Goal: Task Accomplishment & Management: Manage account settings

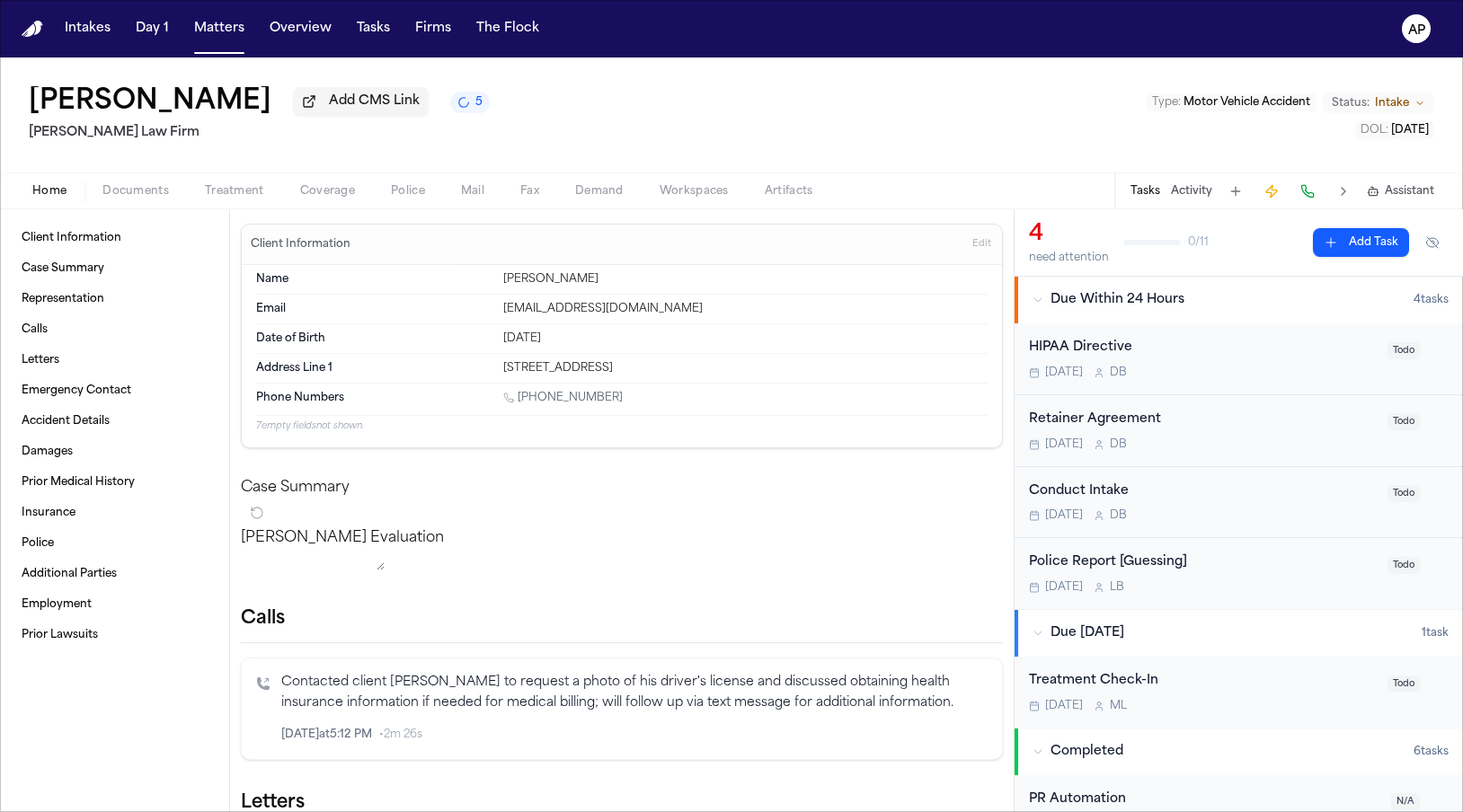
click at [131, 207] on div "Home Documents Treatment Coverage Police Mail Fax Demand Workspaces Artifacts T…" at bounding box center [732, 191] width 1463 height 36
click at [131, 189] on span "Documents" at bounding box center [136, 191] width 67 height 14
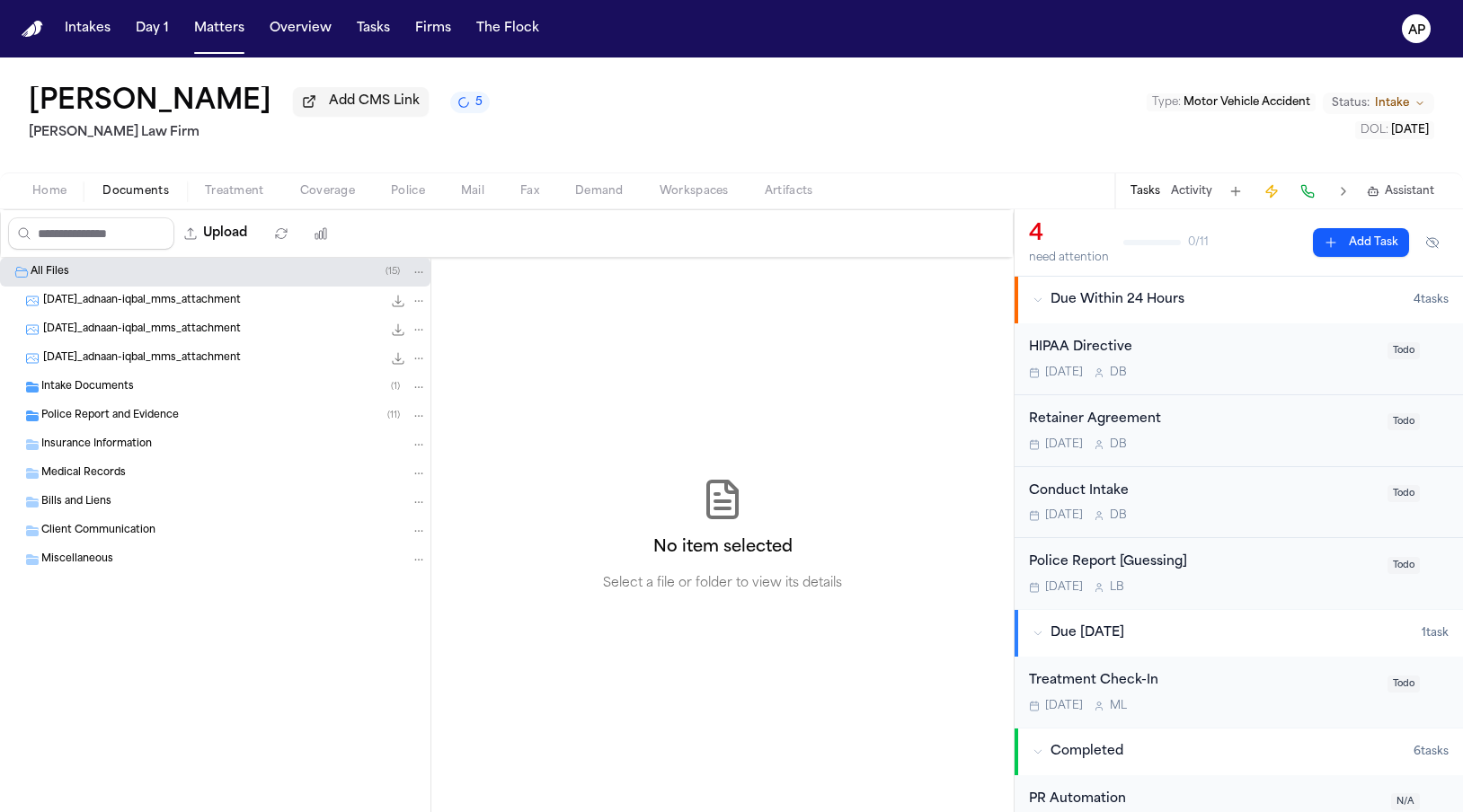
click at [241, 334] on span "[DATE]_adnaan-iqbal_mms_attachment" at bounding box center [142, 330] width 198 height 15
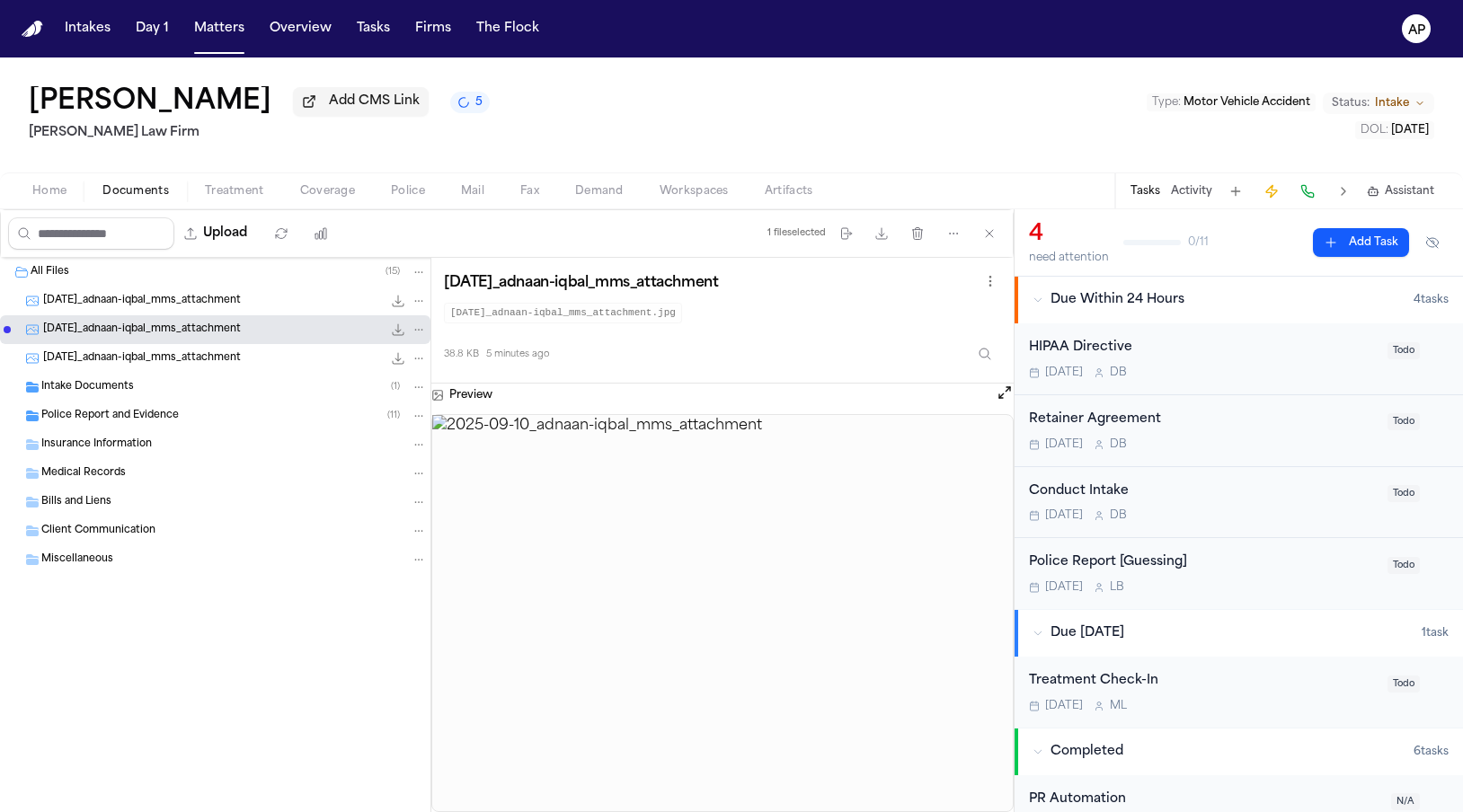
click at [241, 309] on span "[DATE]_adnaan-iqbal_mms_attachment" at bounding box center [142, 301] width 198 height 15
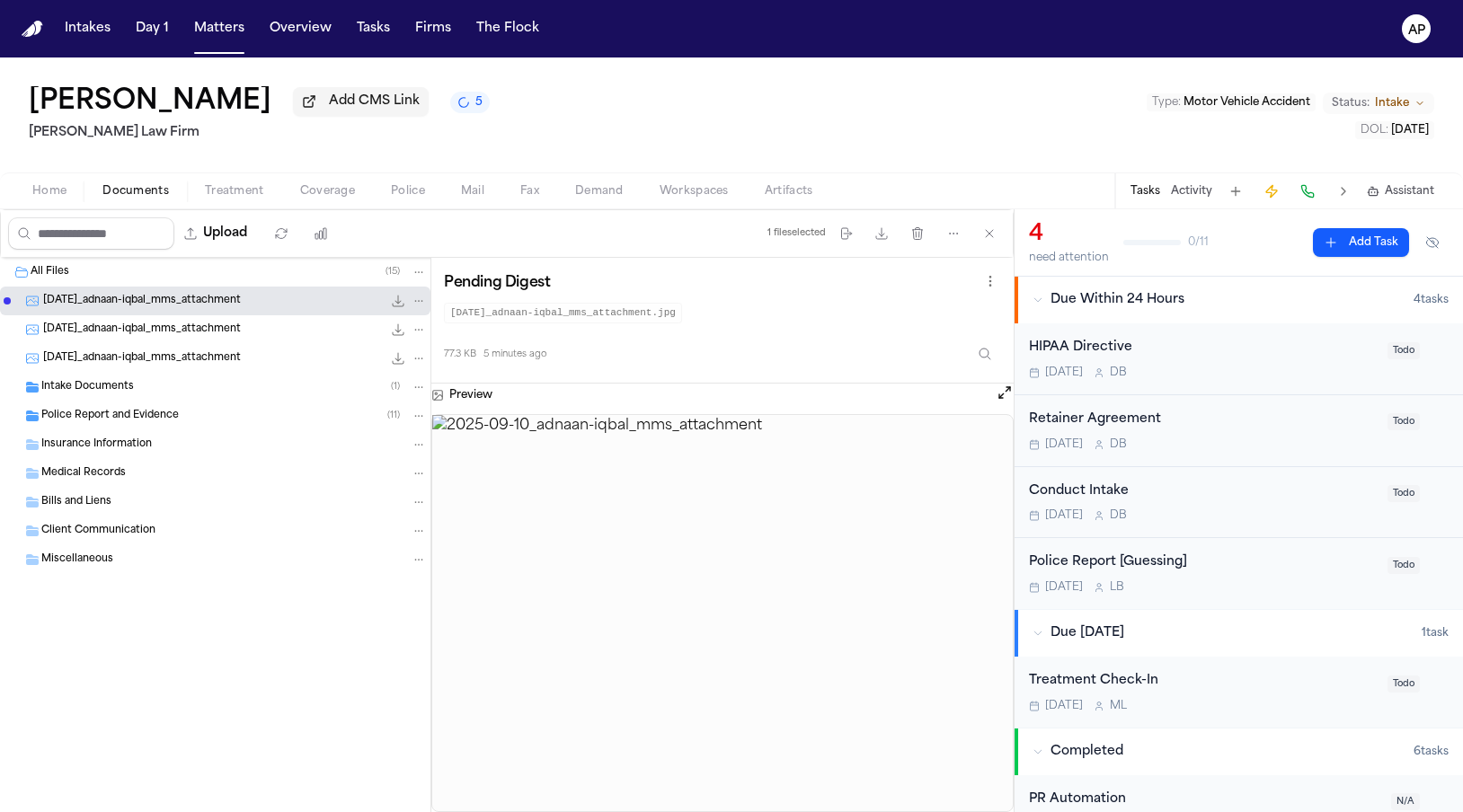
click at [234, 392] on div "Intake Documents ( 1 )" at bounding box center [234, 387] width 386 height 16
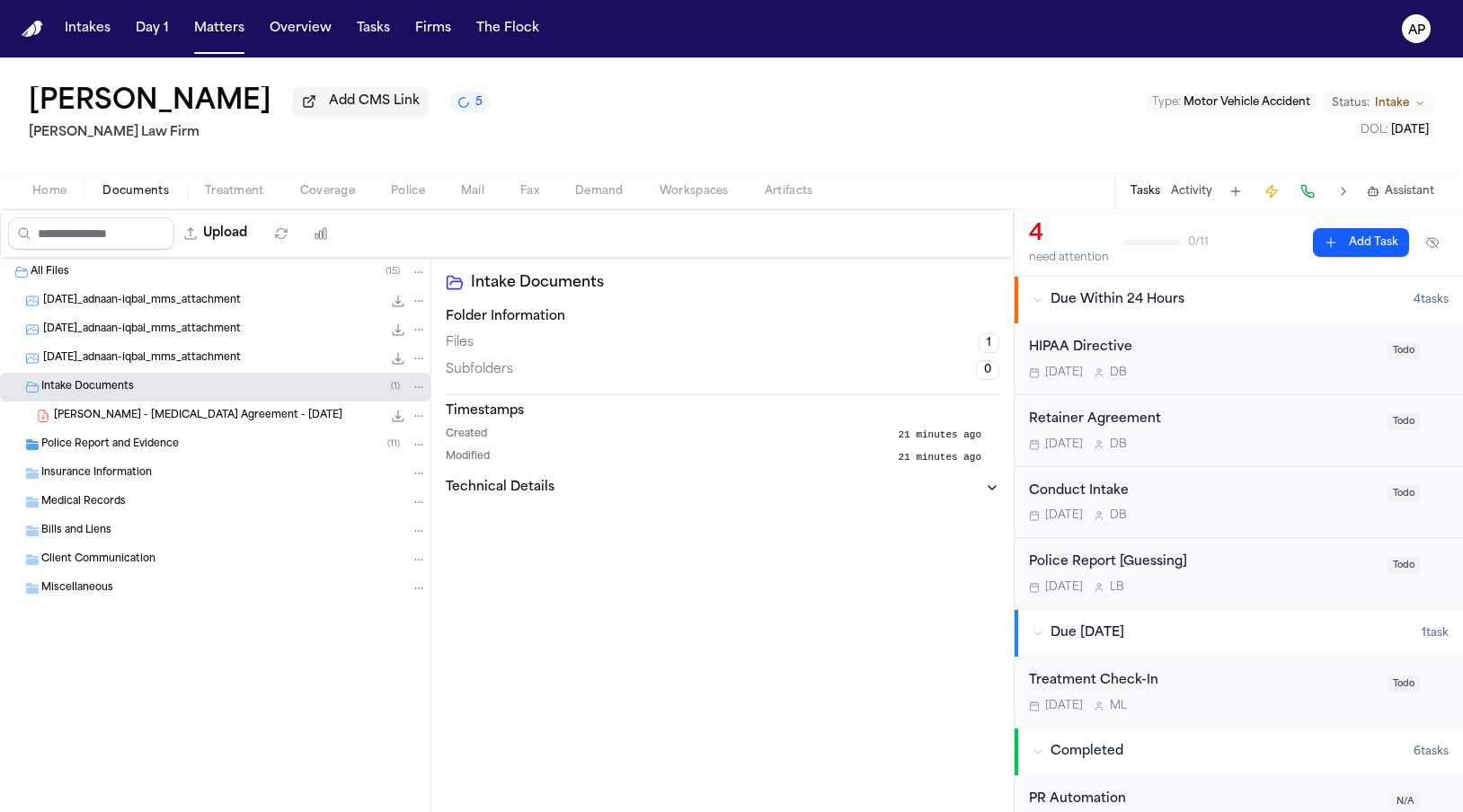
click at [223, 450] on div "Police Report and Evidence ( 11 )" at bounding box center [234, 444] width 386 height 16
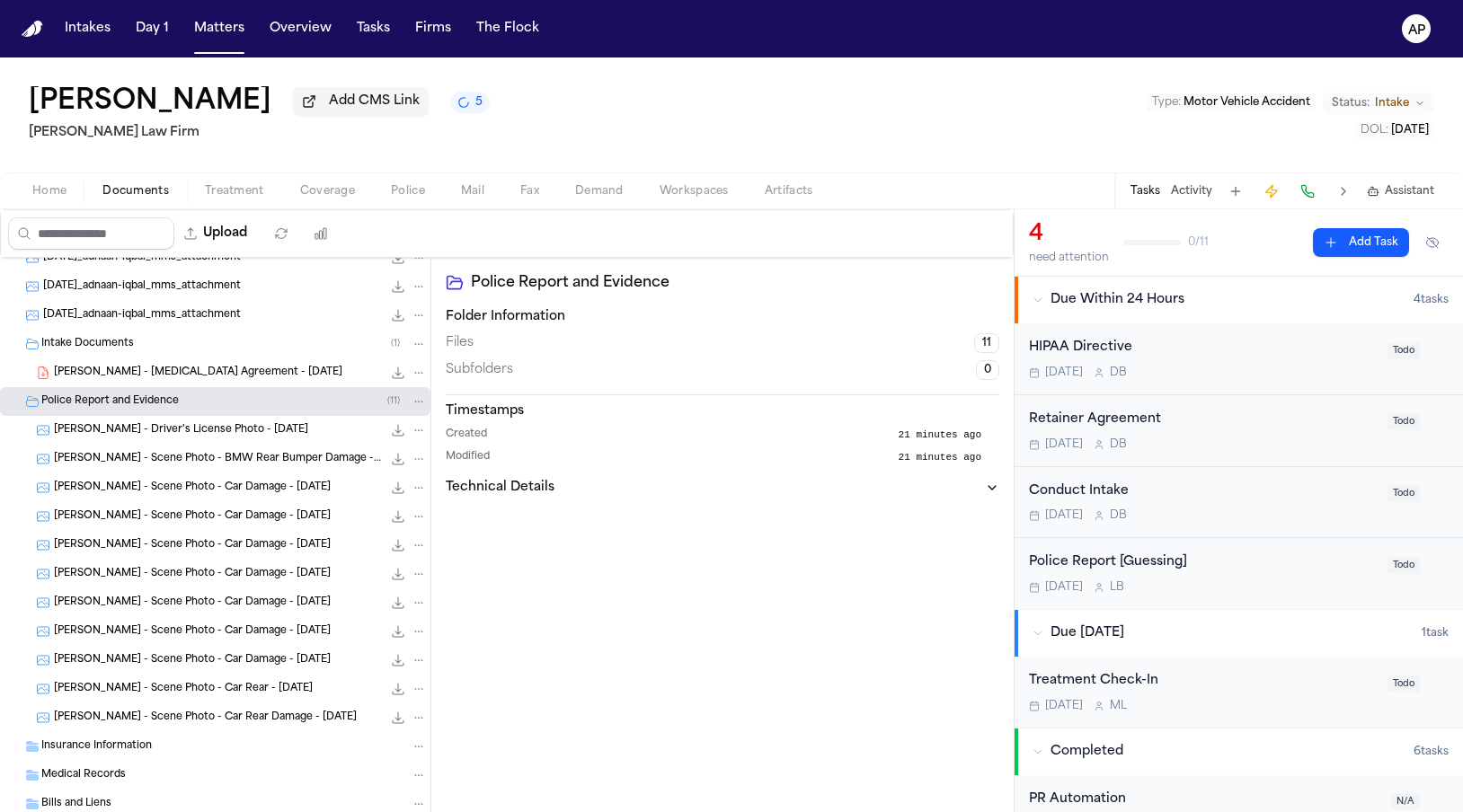
scroll to position [45, 0]
click at [216, 19] on button "Matters" at bounding box center [219, 29] width 65 height 32
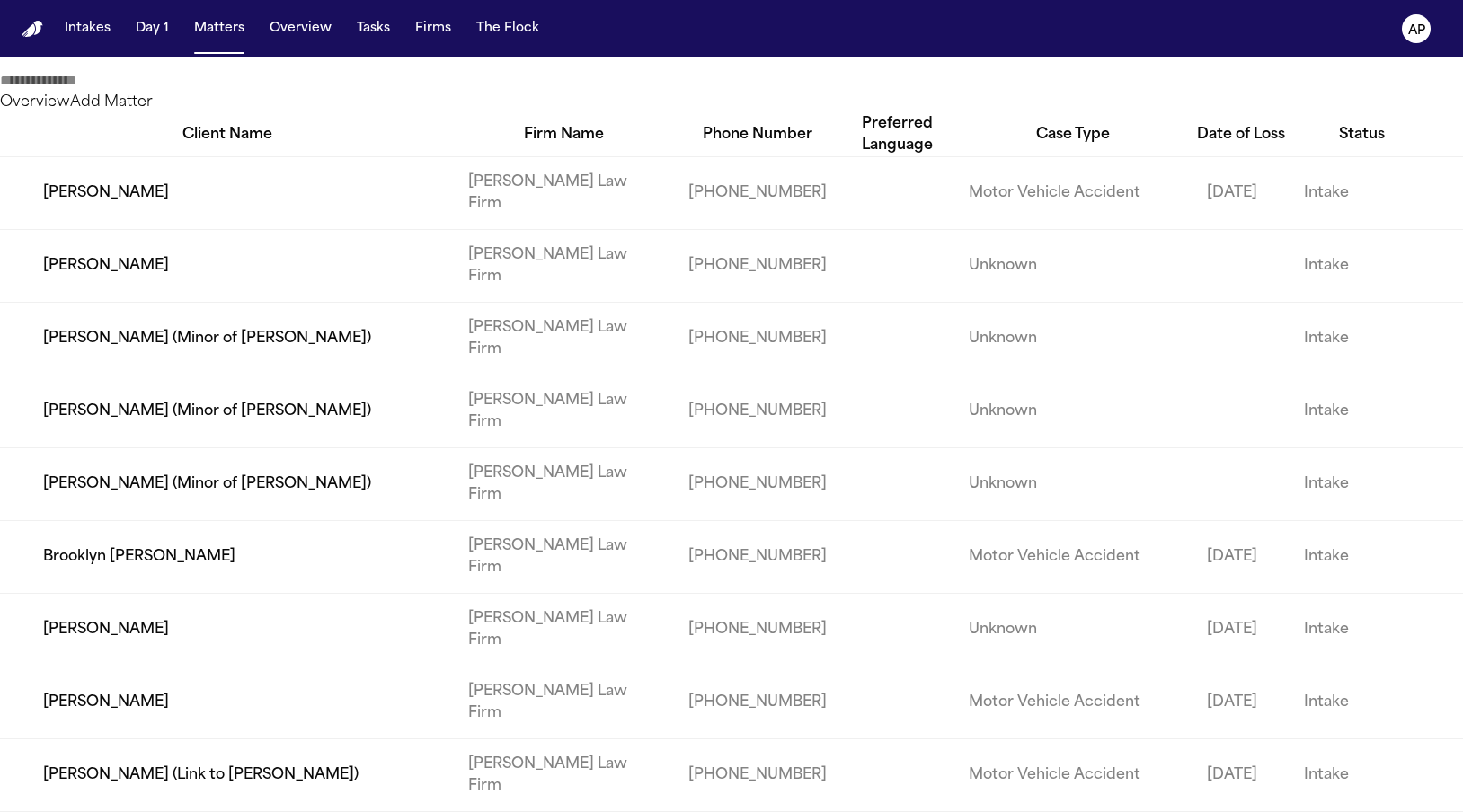
scroll to position [1216, 0]
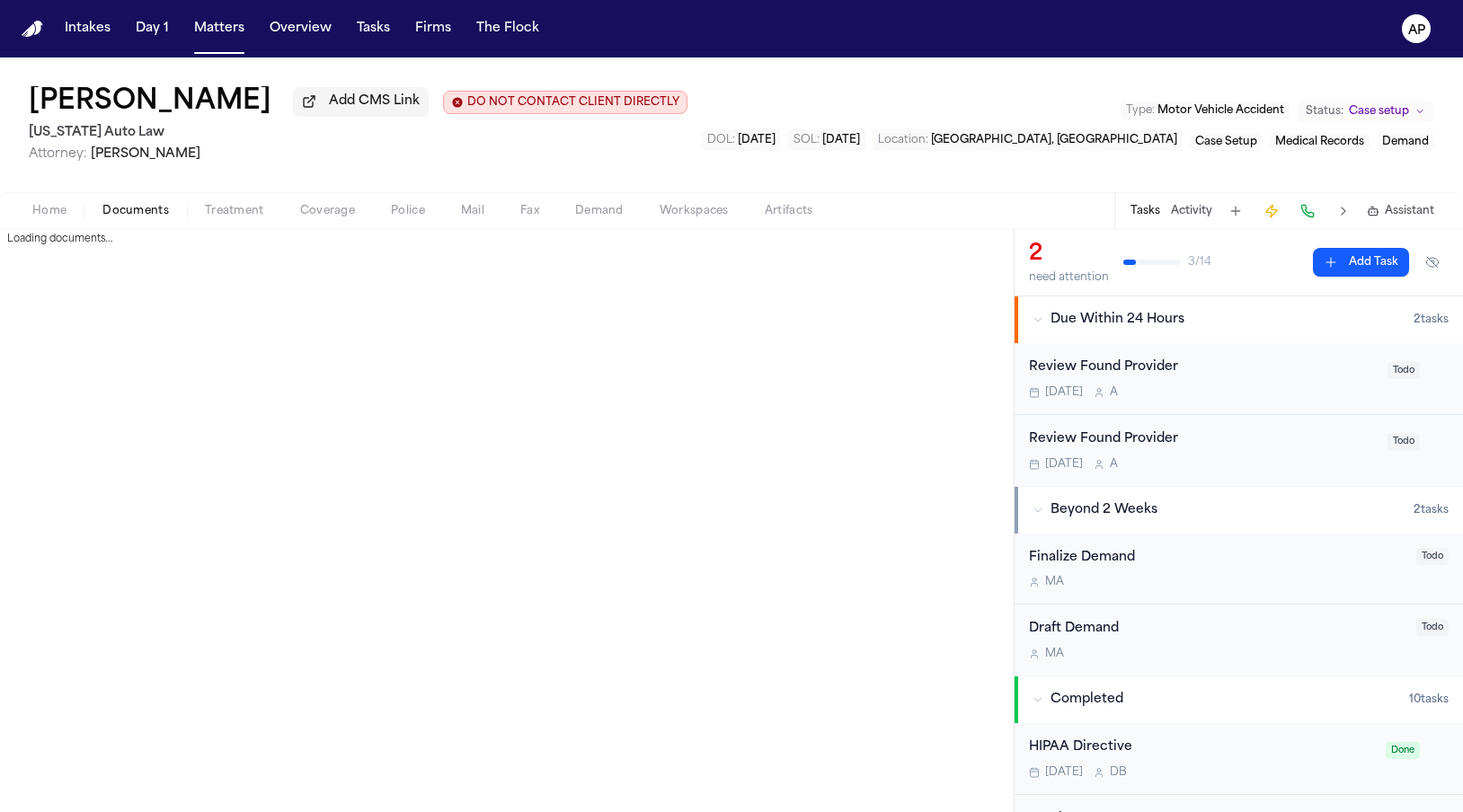
click at [133, 219] on span "Documents" at bounding box center [136, 211] width 67 height 14
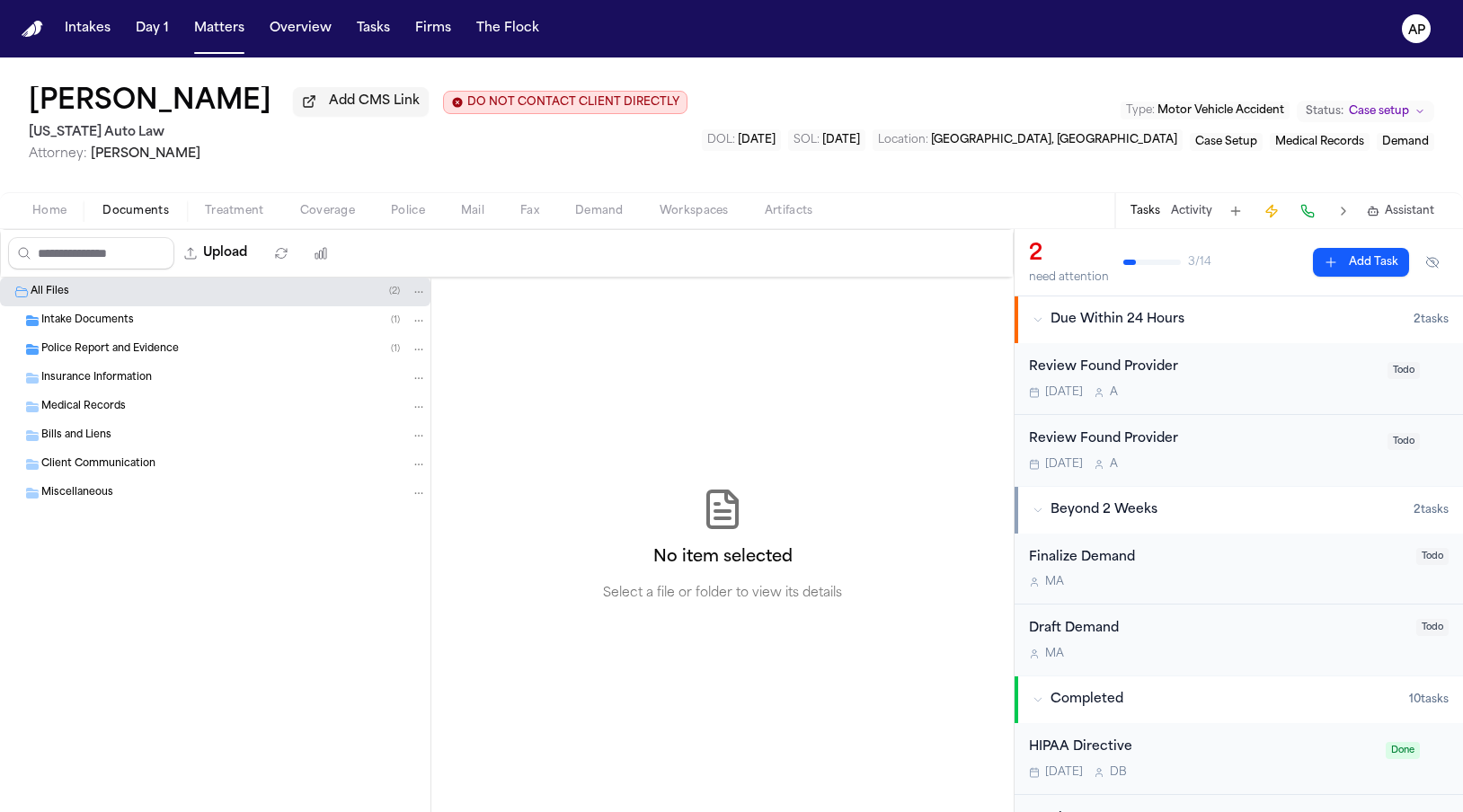
click at [138, 362] on div "Police Report and Evidence ( 1 )" at bounding box center [215, 349] width 431 height 29
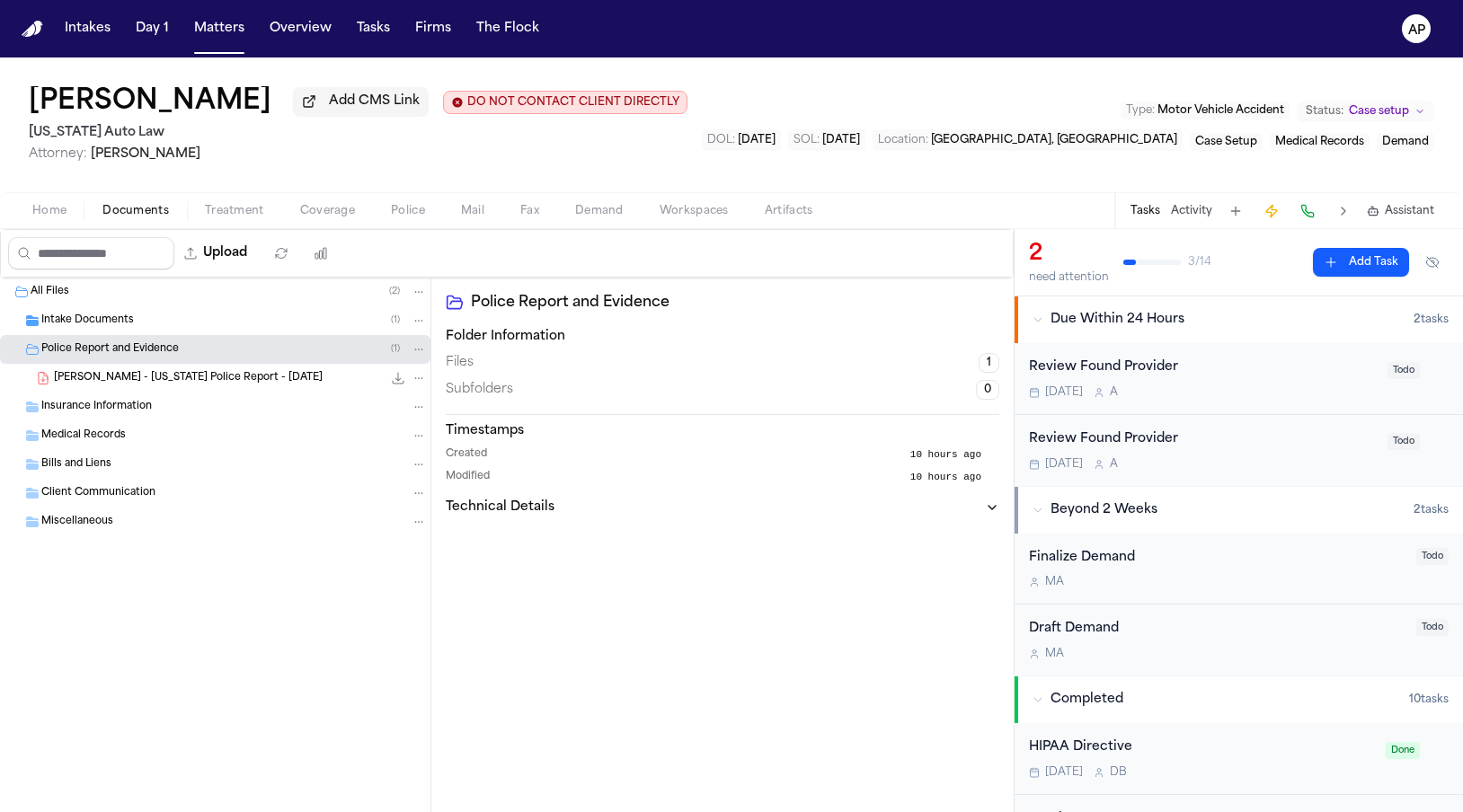
click at [139, 335] on div "Intake Documents ( 1 )" at bounding box center [215, 321] width 431 height 29
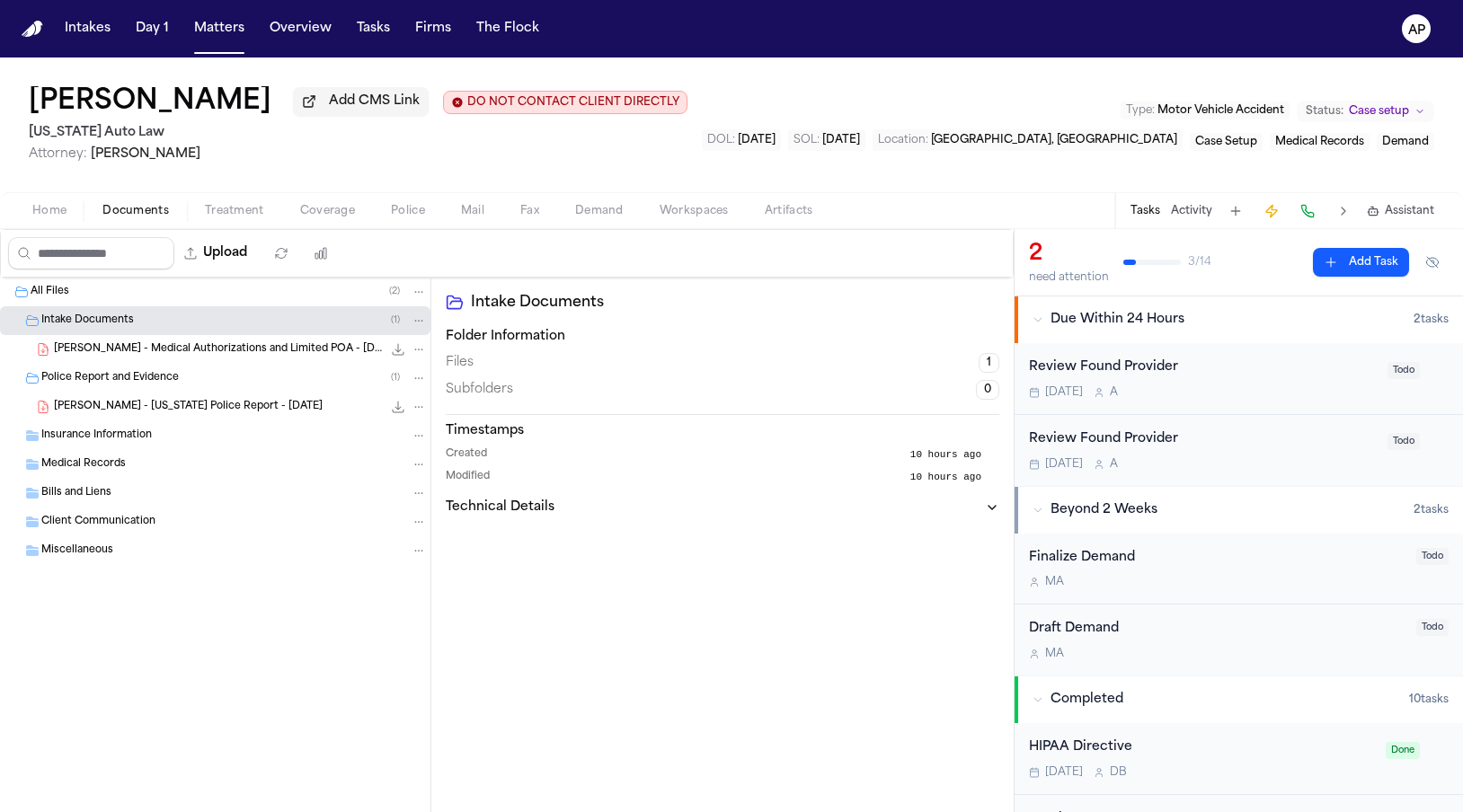
click at [187, 364] on div "[PERSON_NAME] - Medical Authorizations and Limited POA - [DATE] 1.2 MB • PDF" at bounding box center [215, 349] width 431 height 29
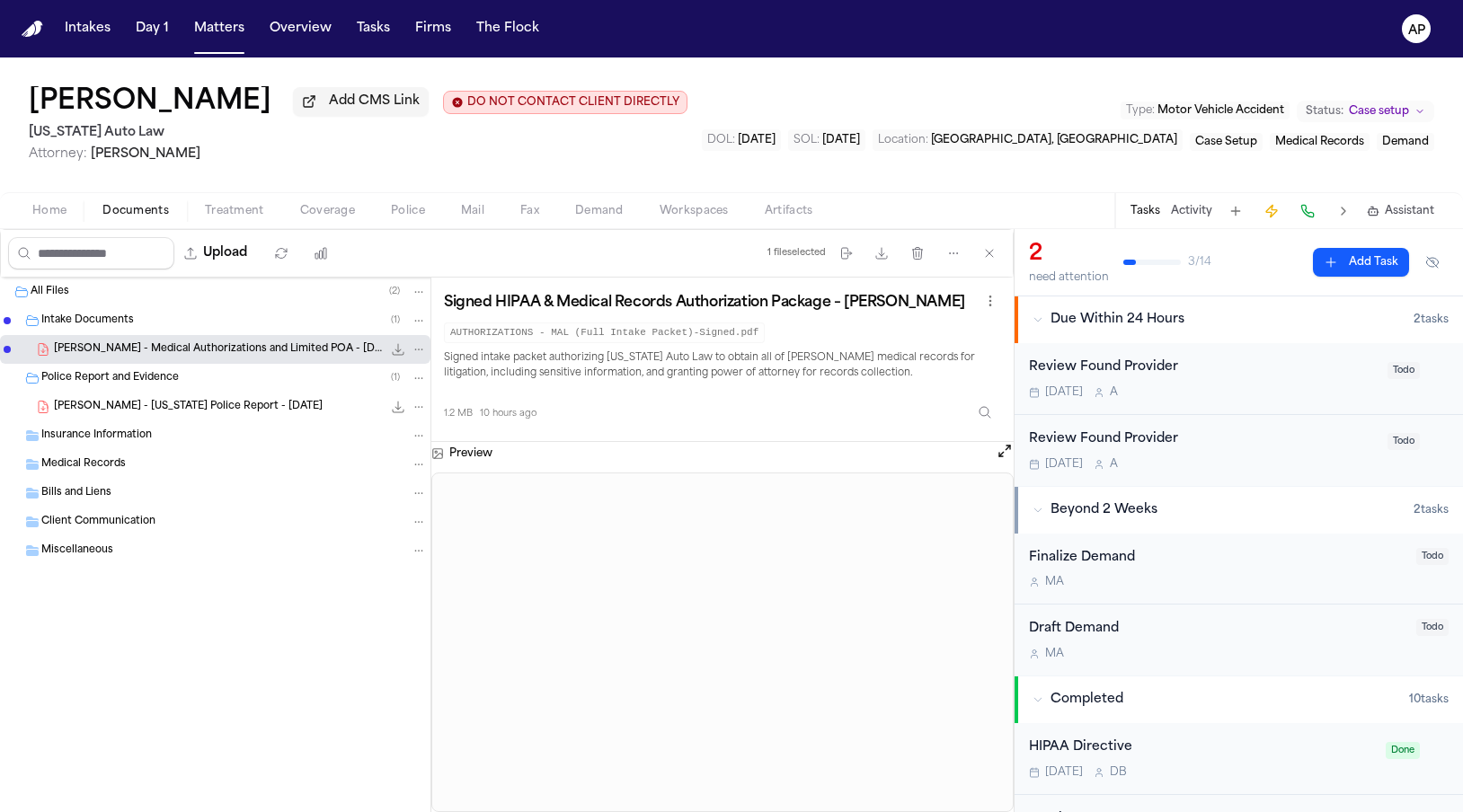
click at [296, 414] on div "[PERSON_NAME] - [US_STATE] Police Report - [DATE] 110.9 KB • PDF" at bounding box center [240, 406] width 373 height 18
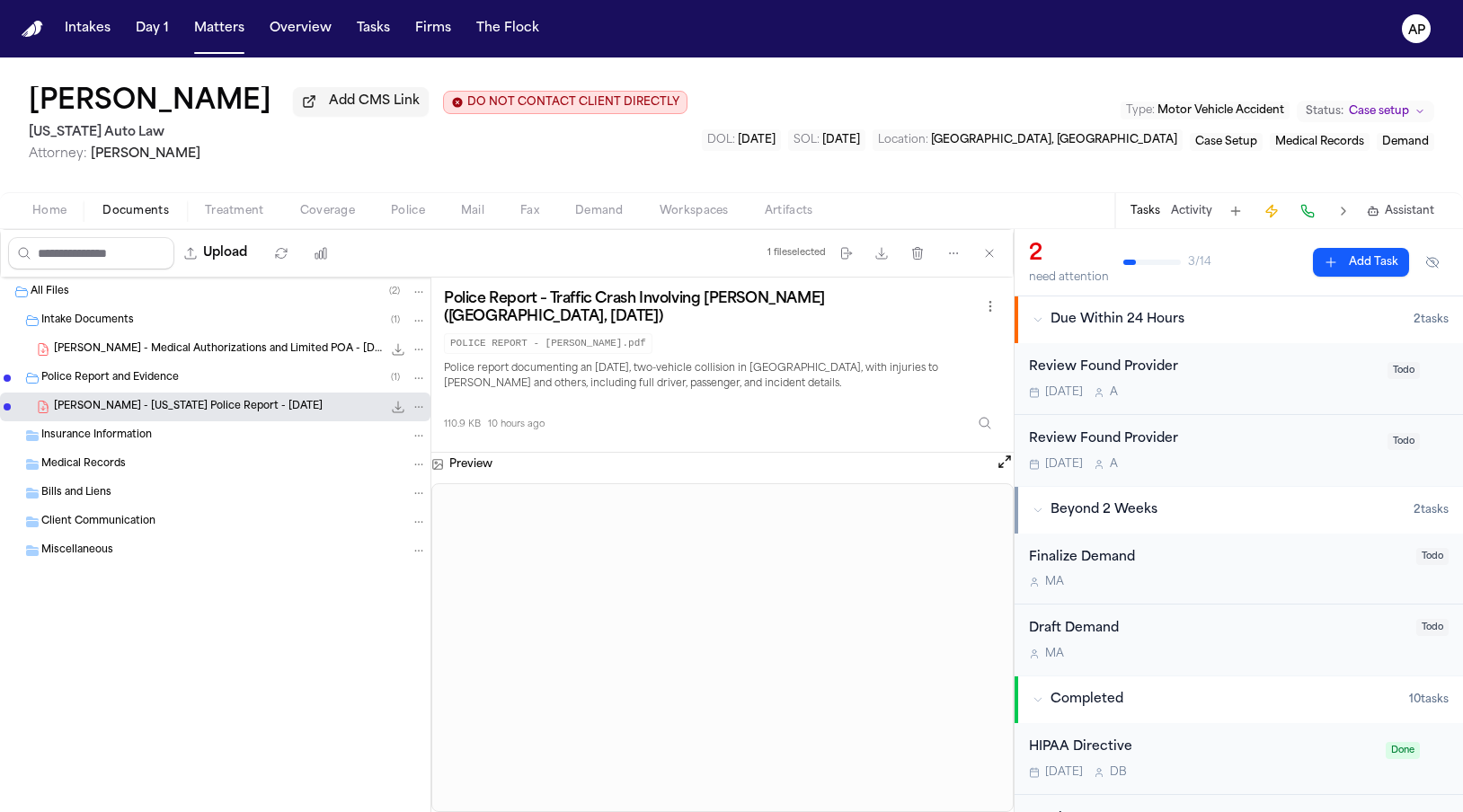
click at [270, 439] on div "Insurance Information" at bounding box center [234, 435] width 386 height 16
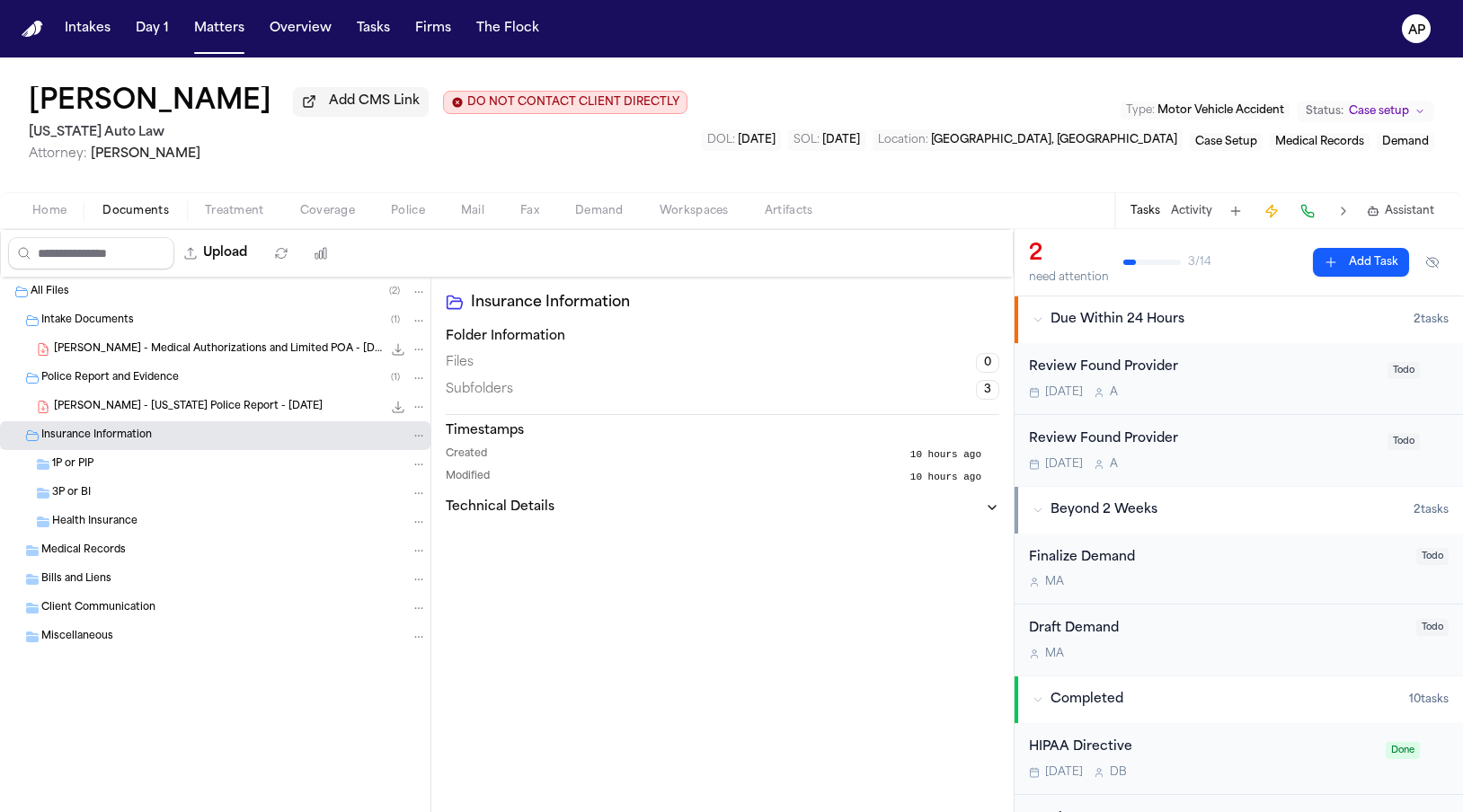
click at [248, 465] on div "1P or PIP" at bounding box center [239, 464] width 375 height 16
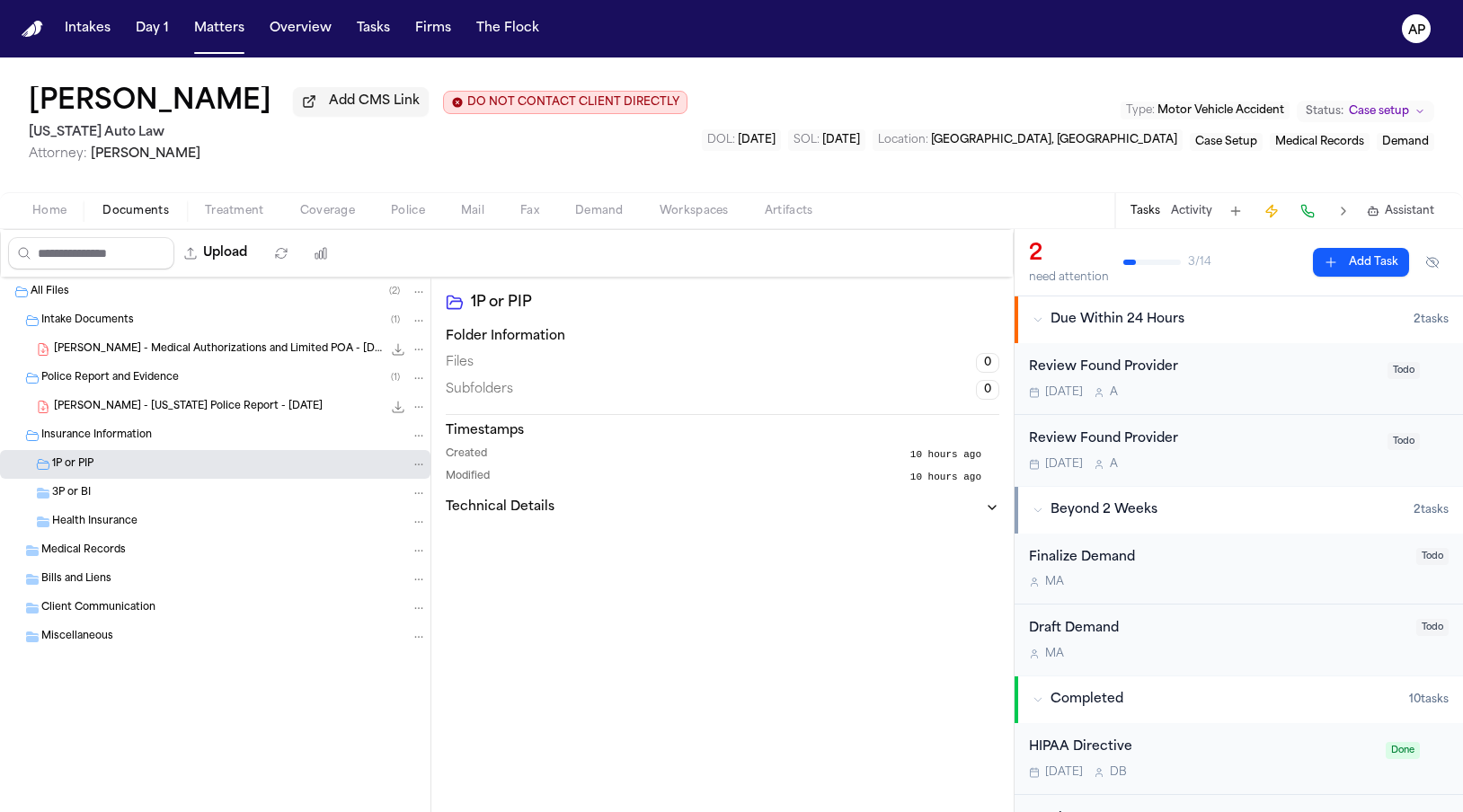
click at [240, 486] on div "3P or BI" at bounding box center [215, 492] width 431 height 29
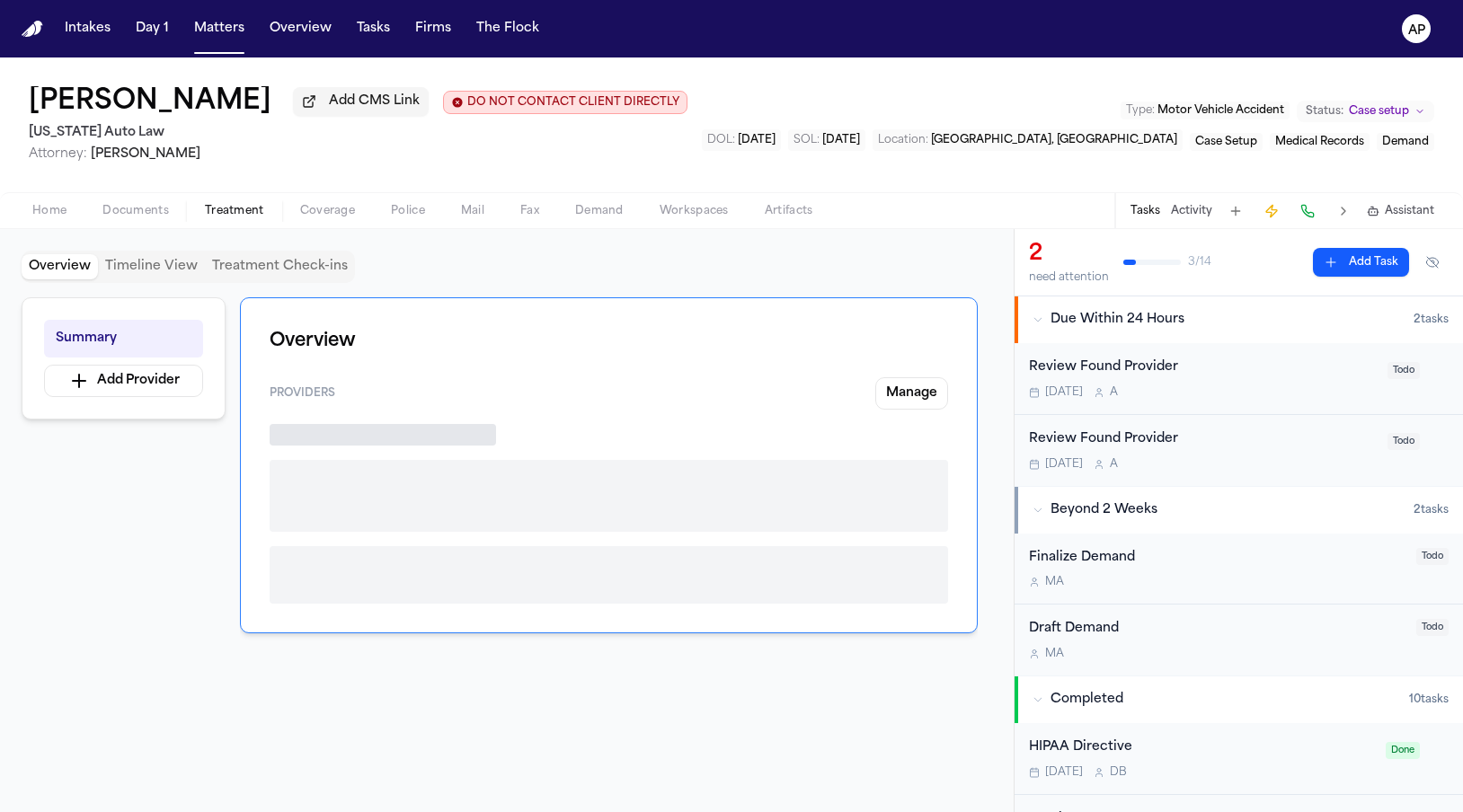
click at [213, 219] on span "Treatment" at bounding box center [234, 211] width 59 height 14
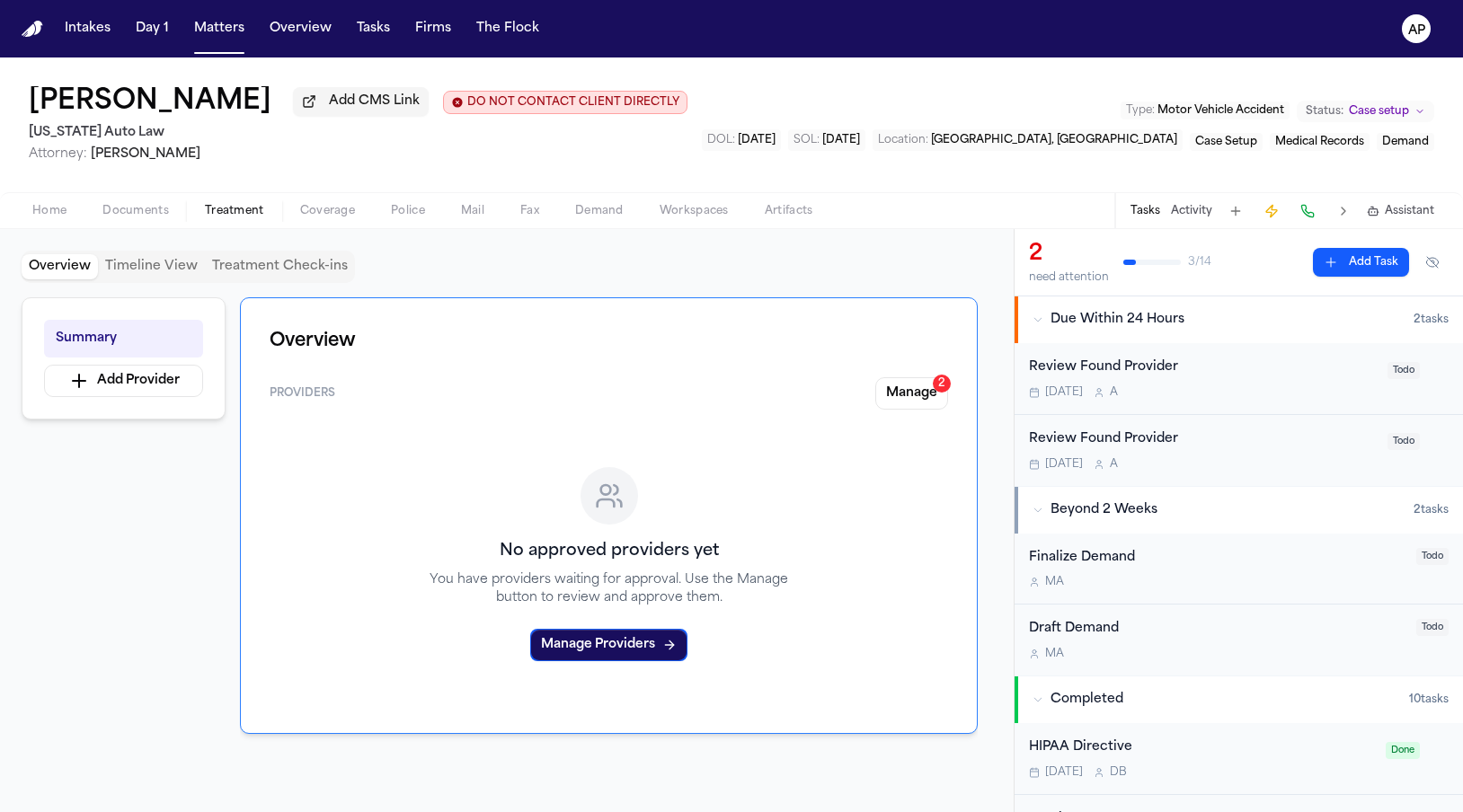
click at [282, 222] on button "Coverage" at bounding box center [327, 212] width 91 height 22
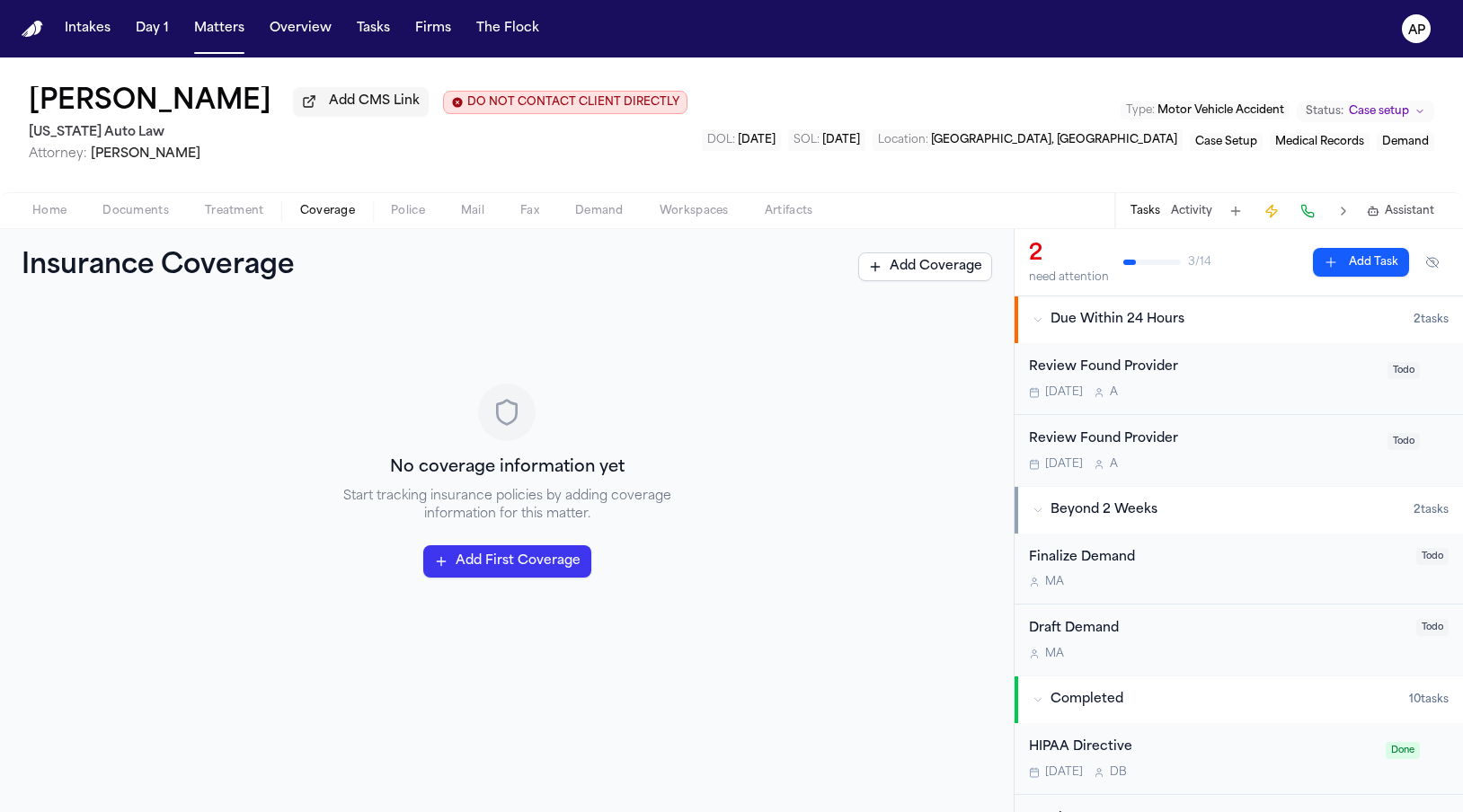
click at [325, 222] on span "button" at bounding box center [328, 221] width 76 height 2
click at [198, 34] on button "Matters" at bounding box center [219, 29] width 65 height 32
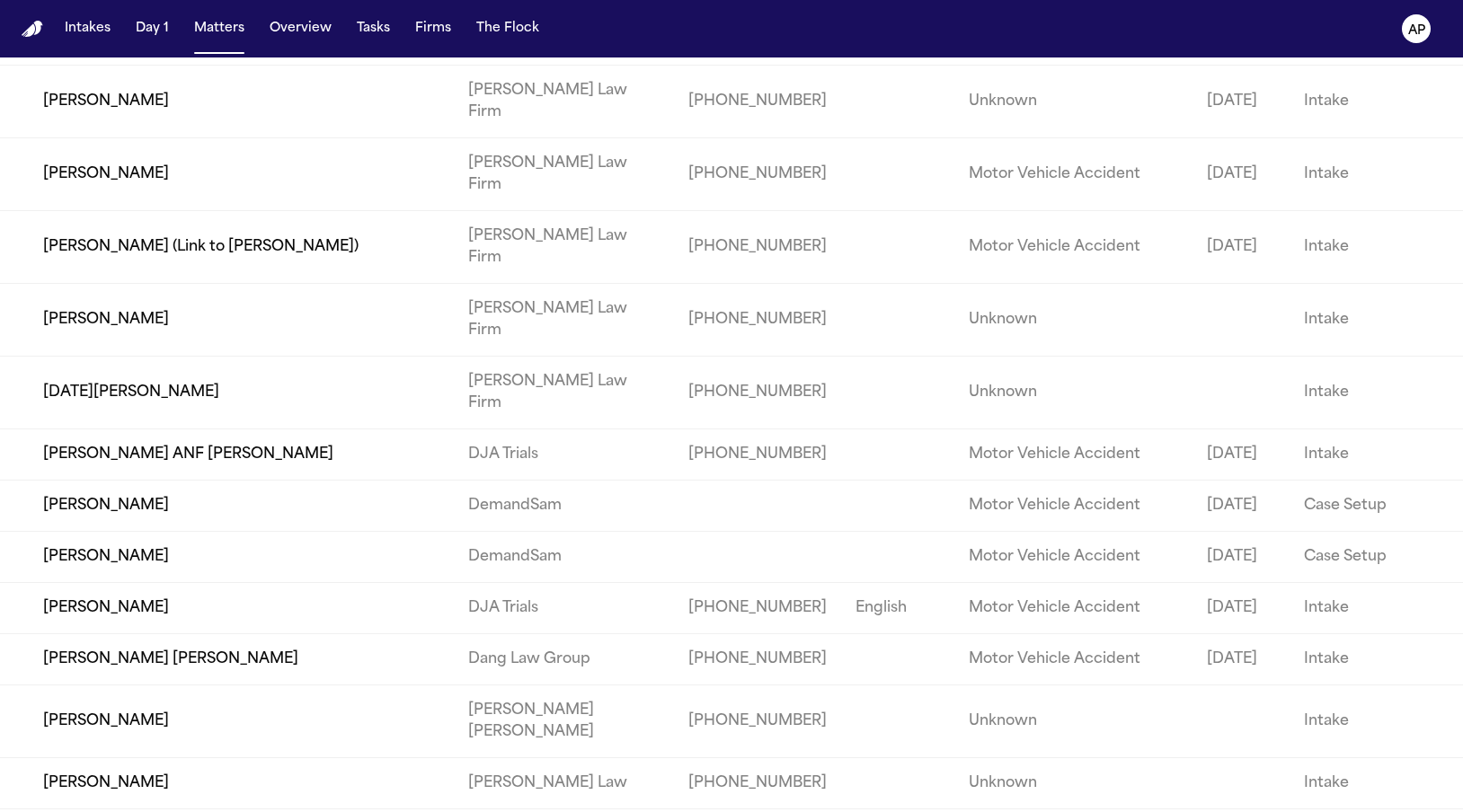
scroll to position [2205, 0]
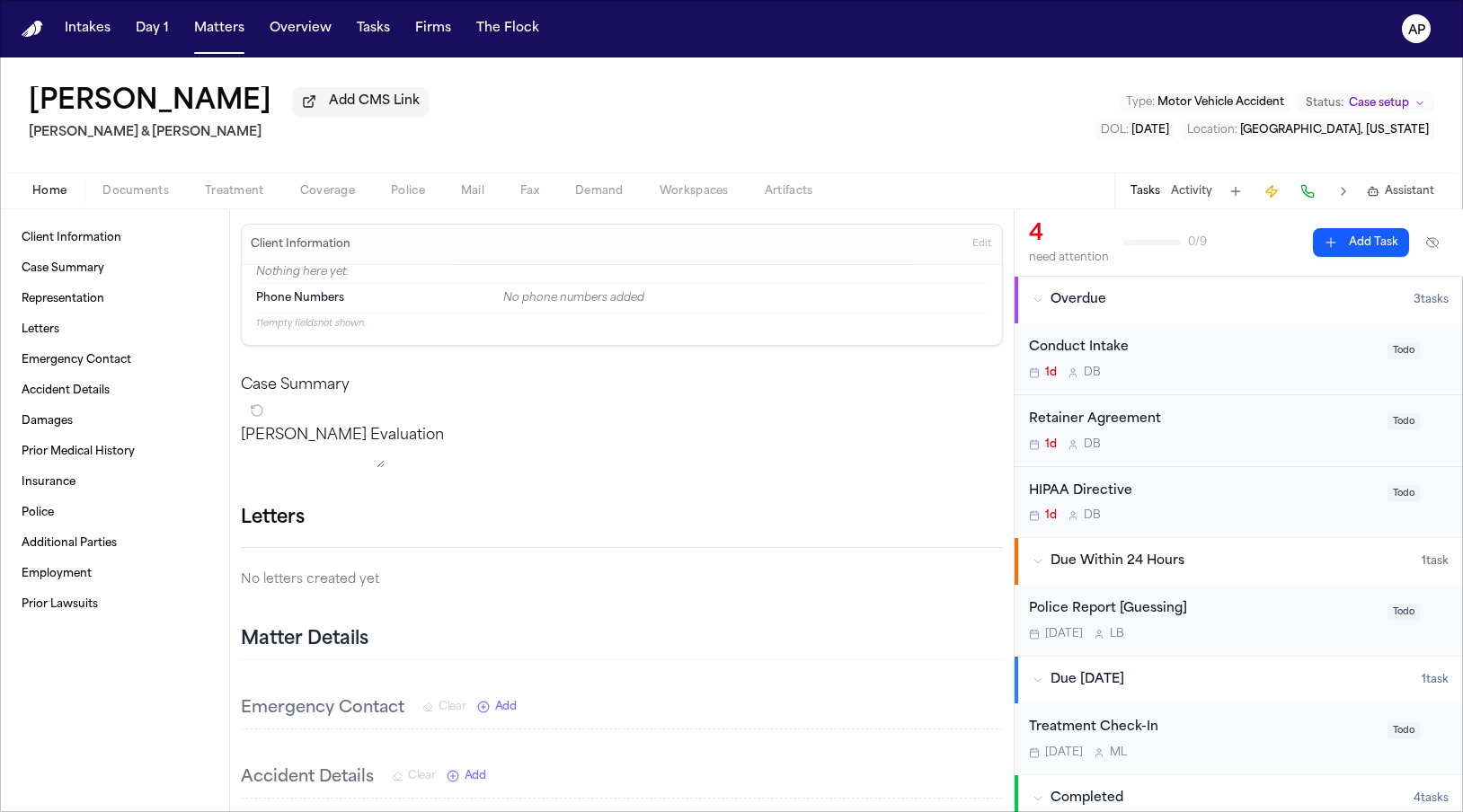
click at [300, 198] on span "Coverage" at bounding box center [327, 191] width 55 height 14
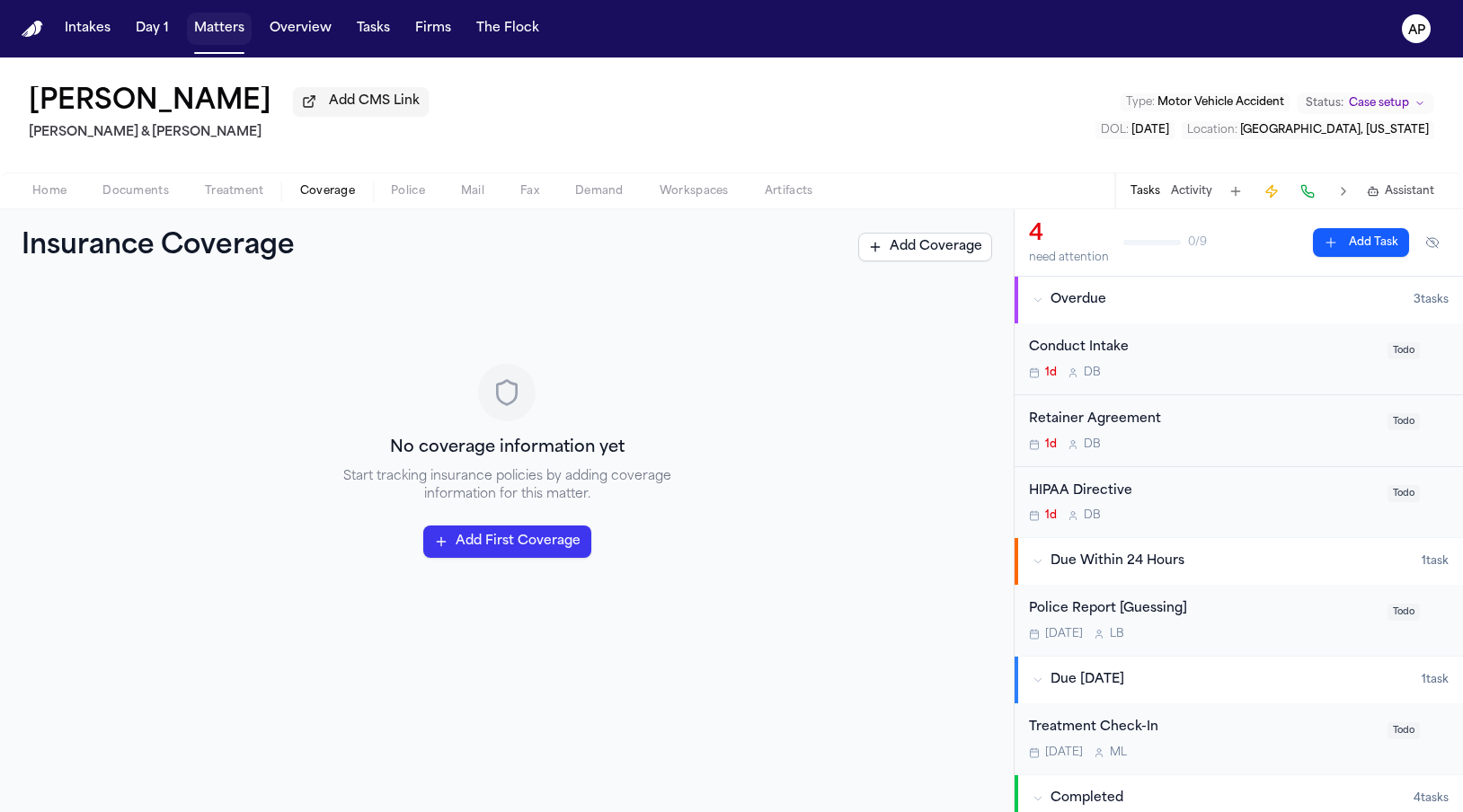
click at [211, 41] on button "Matters" at bounding box center [219, 29] width 65 height 32
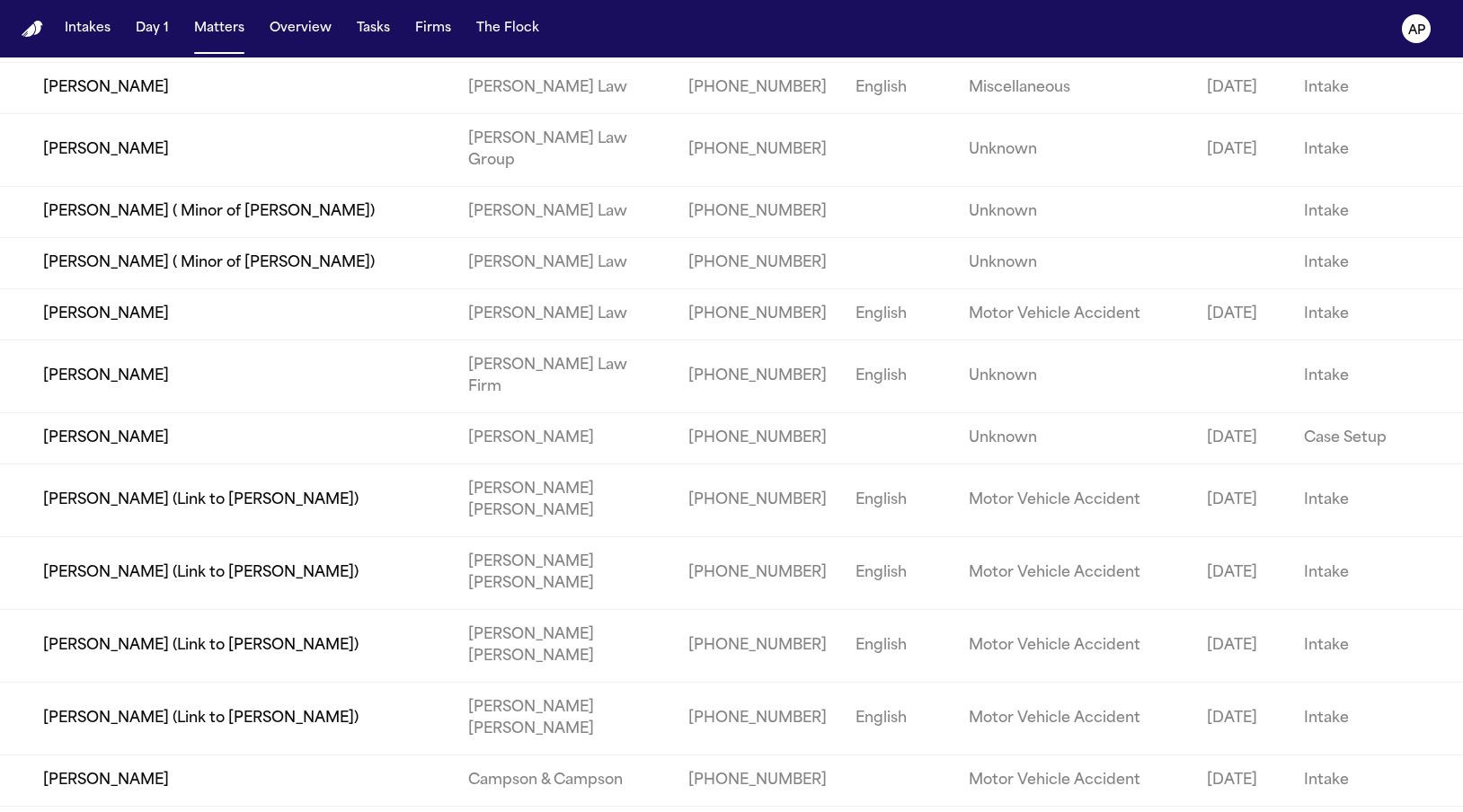
scroll to position [4373, 0]
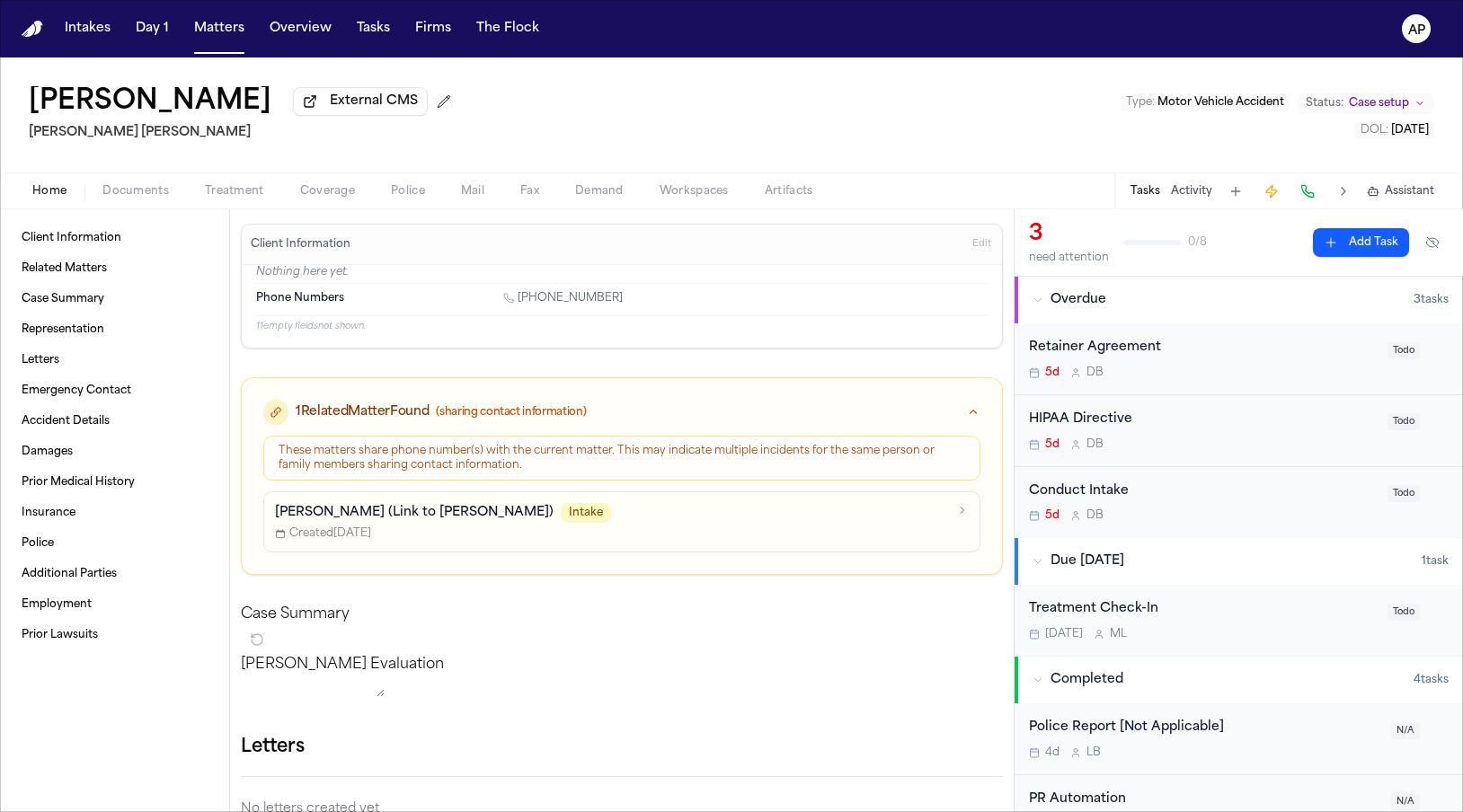
click at [248, 206] on div "Home Documents Treatment Coverage Police Mail Fax Demand Workspaces Artifacts T…" at bounding box center [732, 191] width 1463 height 36
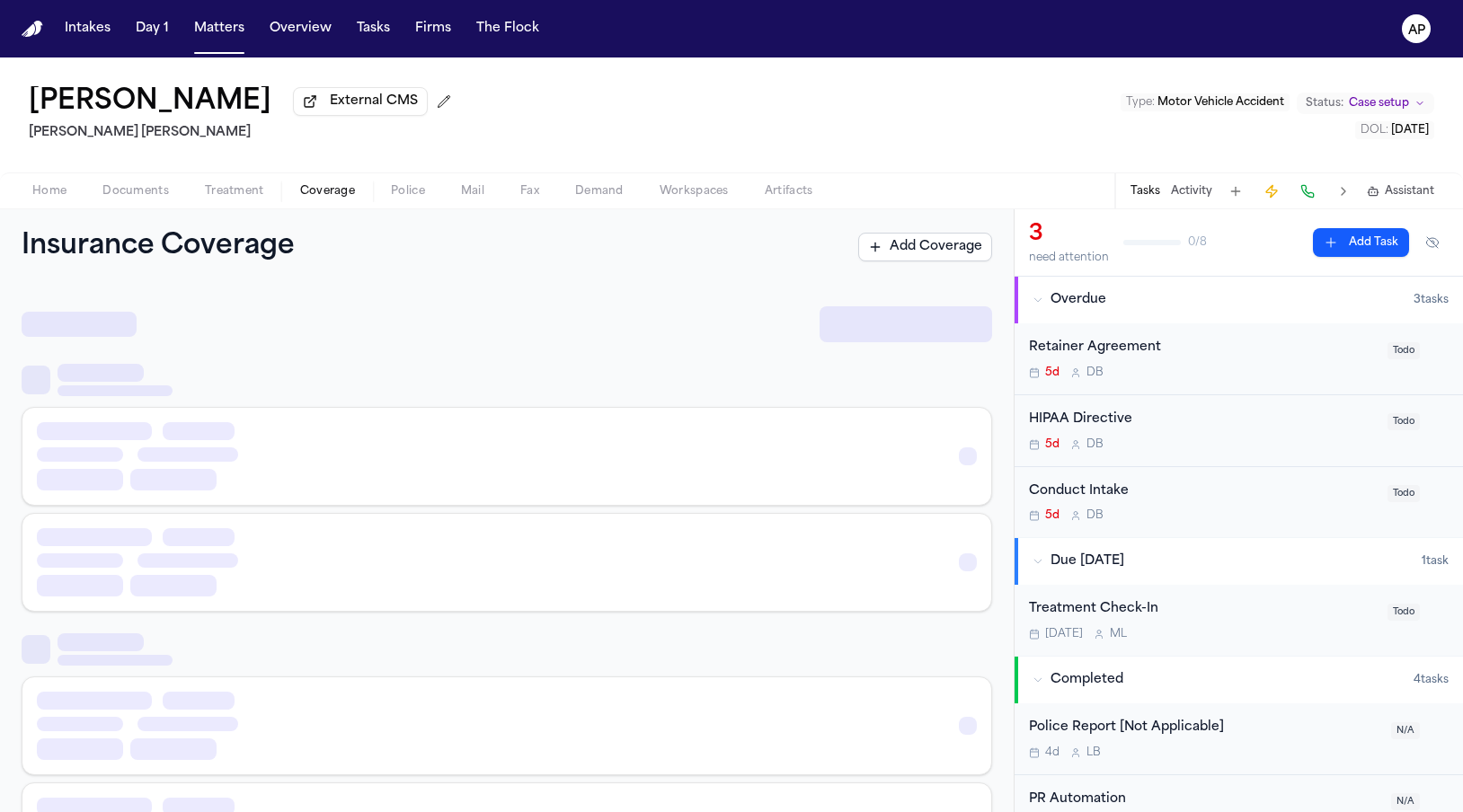
click at [300, 195] on span "Coverage" at bounding box center [327, 191] width 55 height 14
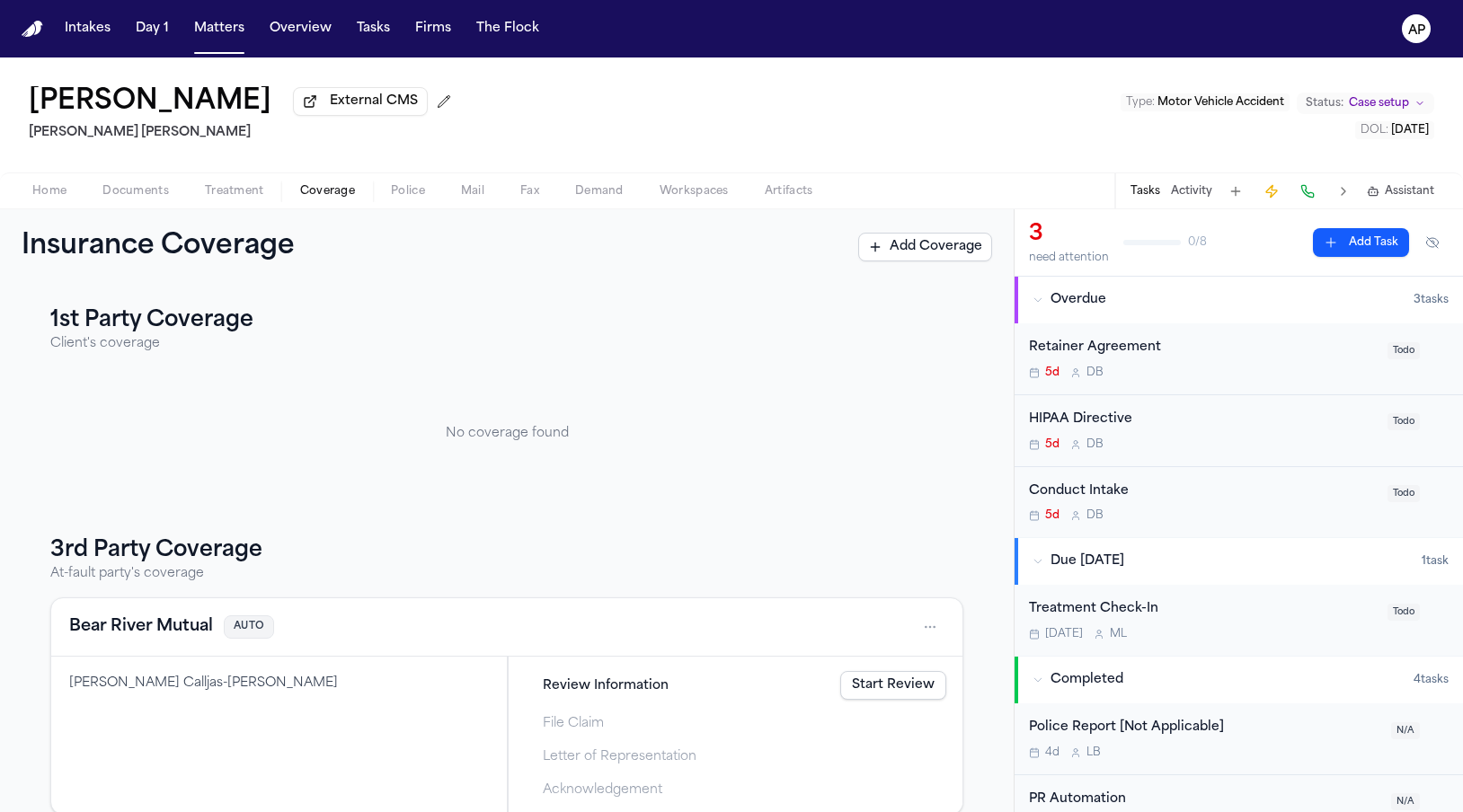
click at [263, 206] on div "Home Documents Treatment Coverage Police Mail Fax Demand Workspaces Artifacts T…" at bounding box center [732, 191] width 1463 height 36
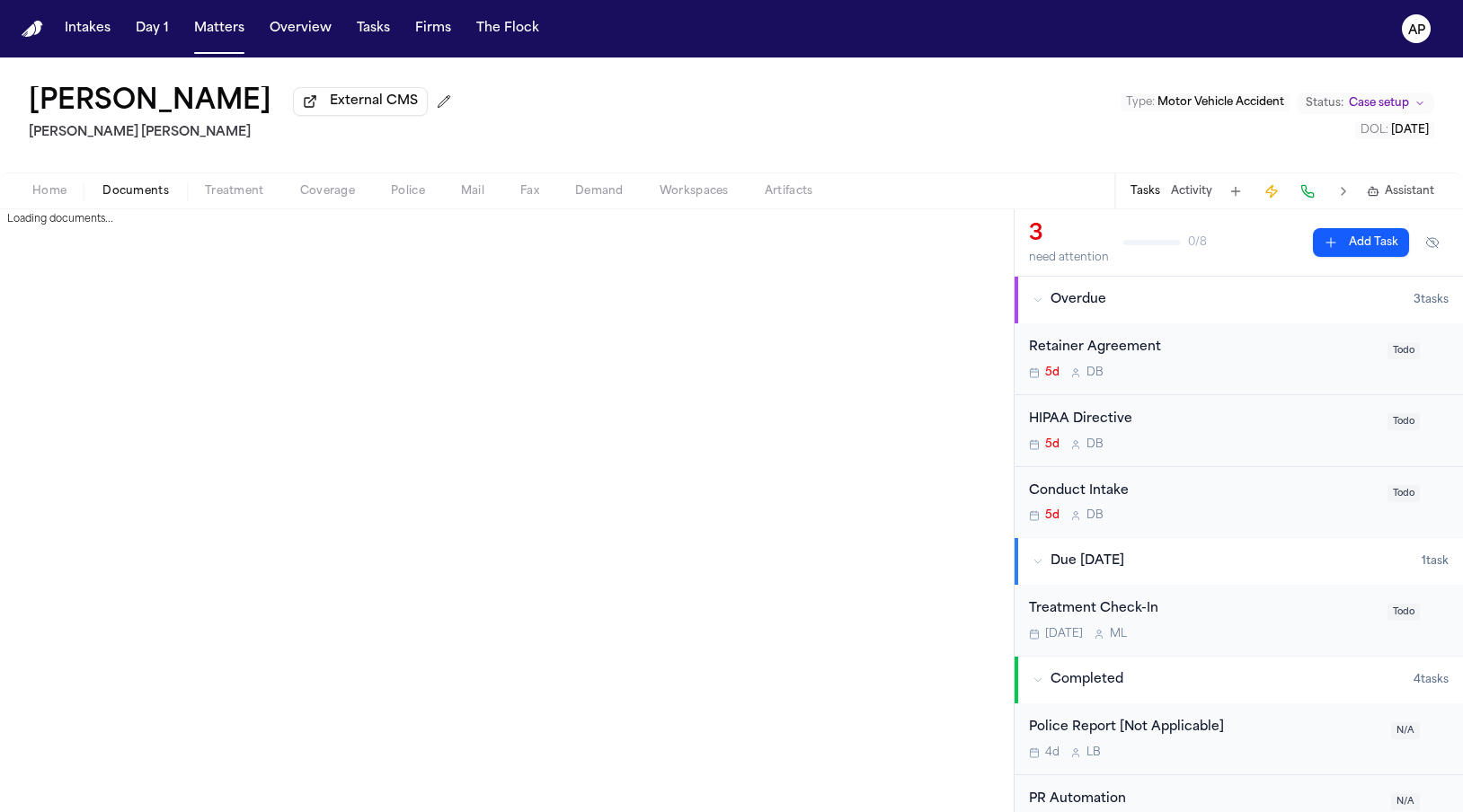
click at [157, 187] on span "Documents" at bounding box center [136, 191] width 67 height 14
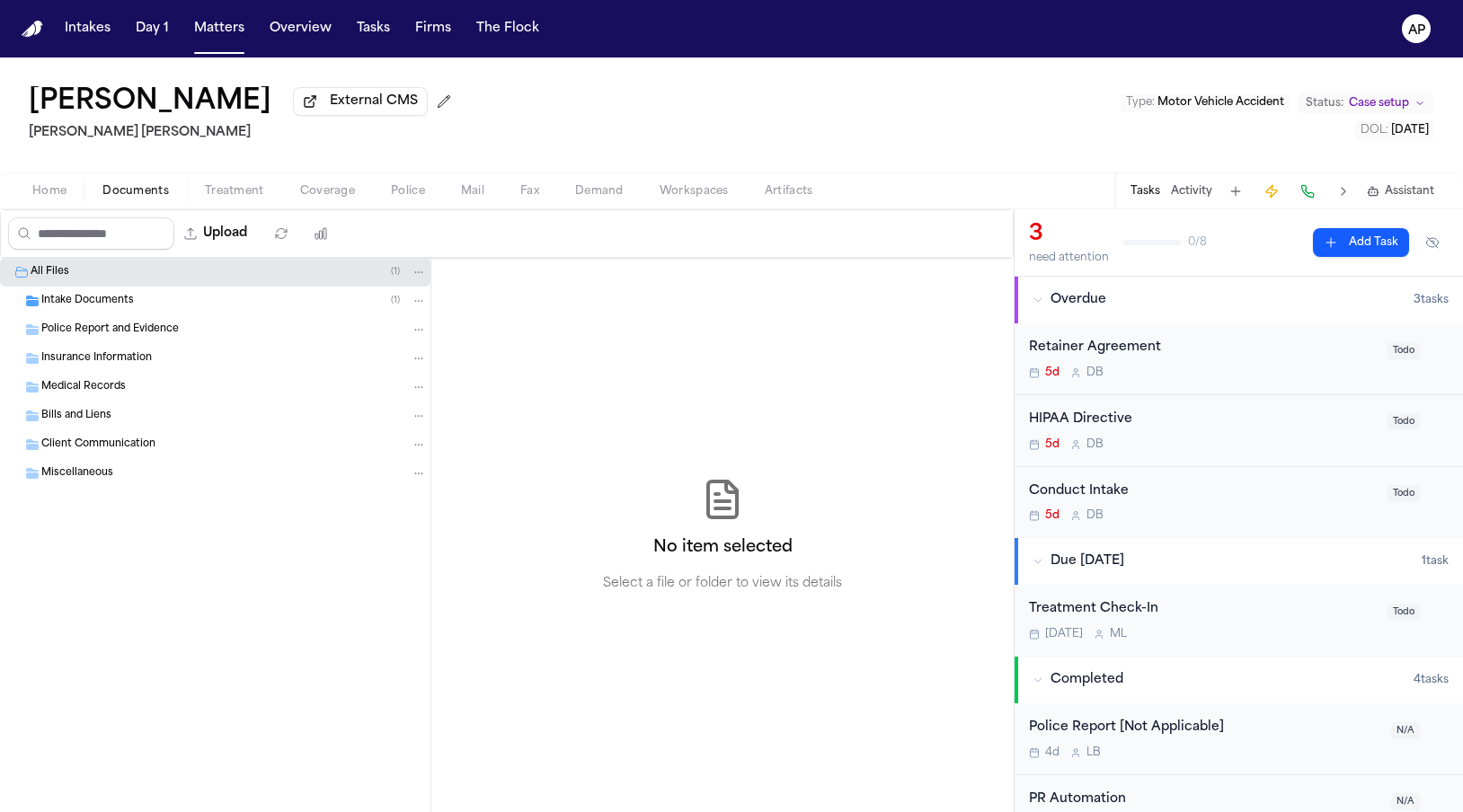
click at [100, 400] on div "Medical Records" at bounding box center [215, 387] width 431 height 29
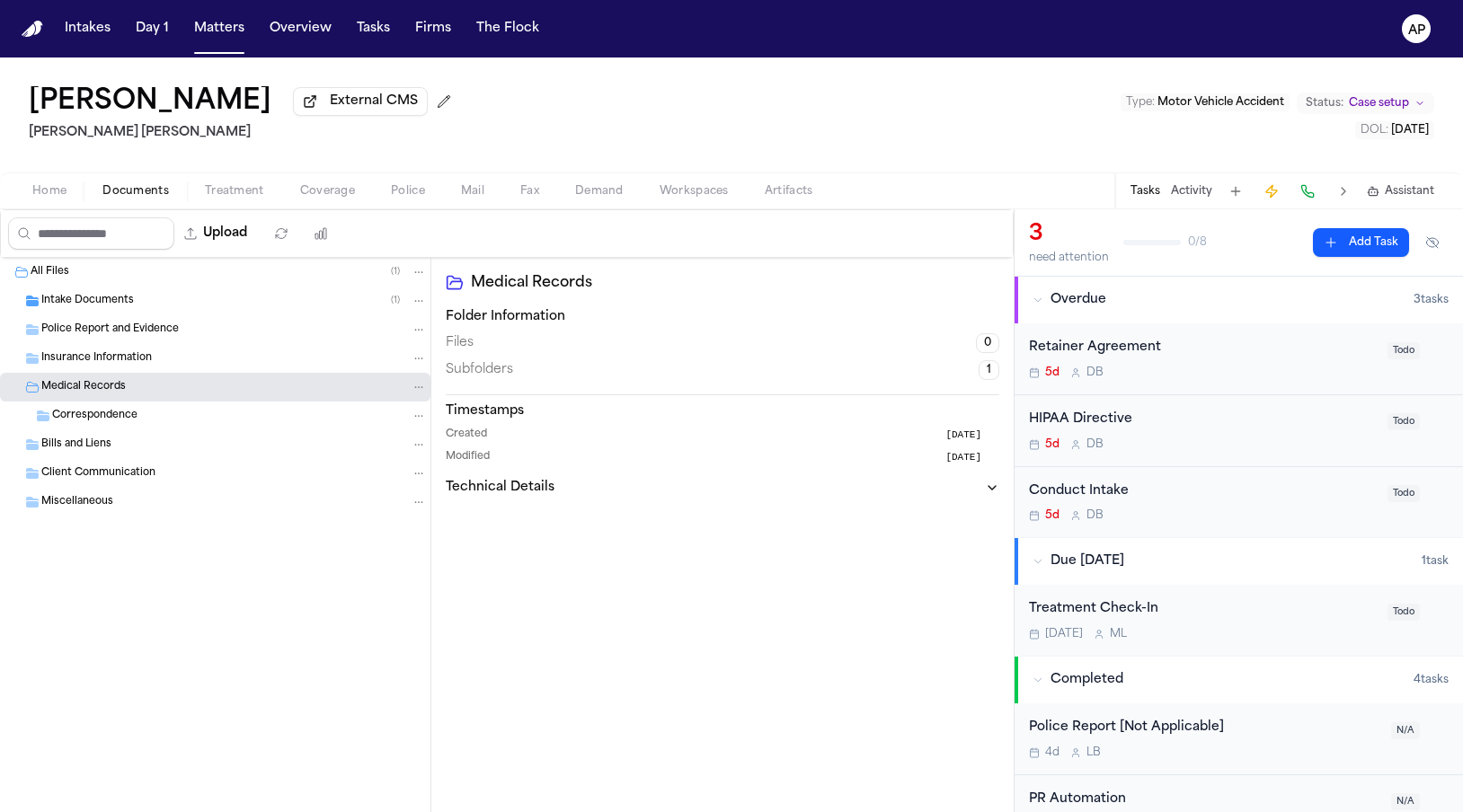
click at [103, 316] on div "Intake Documents ( 1 )" at bounding box center [215, 301] width 431 height 29
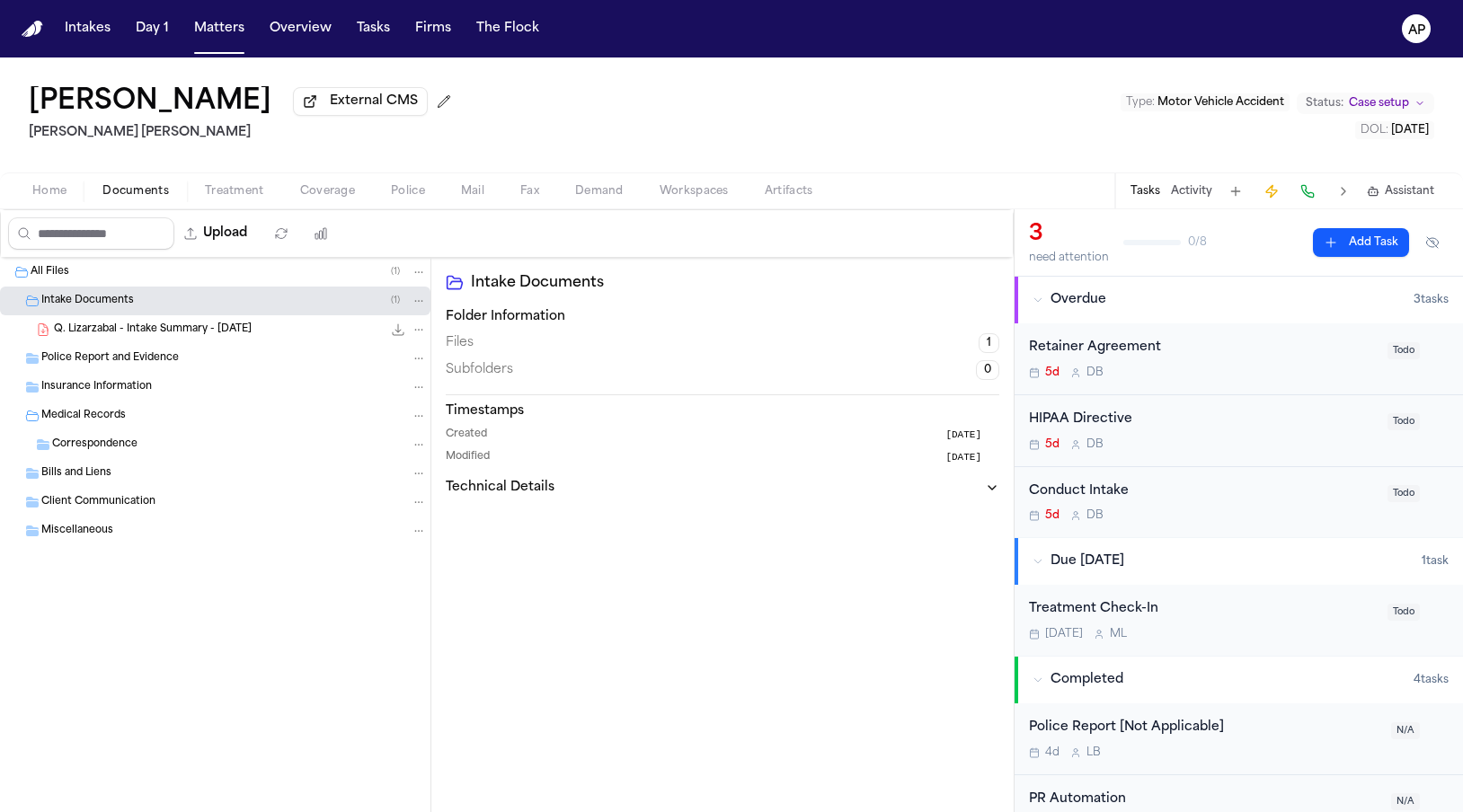
click at [395, 335] on icon "File: Q. Lizarzabal - Intake Summary - 9.5.25" at bounding box center [398, 330] width 14 height 14
